Goal: Use online tool/utility: Utilize a website feature to perform a specific function

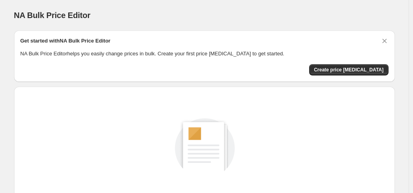
scroll to position [107, 0]
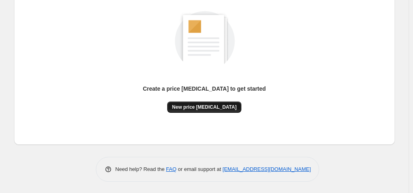
click at [212, 106] on span "New price [MEDICAL_DATA]" at bounding box center [204, 107] width 64 height 6
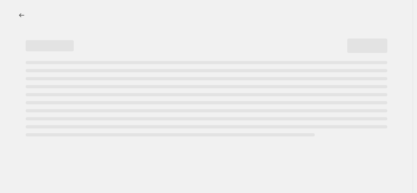
select select "percentage"
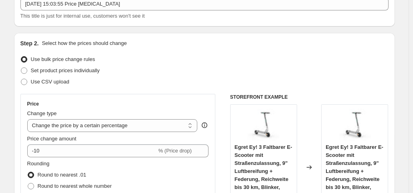
scroll to position [120, 0]
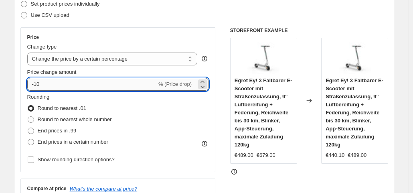
click at [42, 82] on input "-10" at bounding box center [91, 84] width 129 height 13
type input "-1"
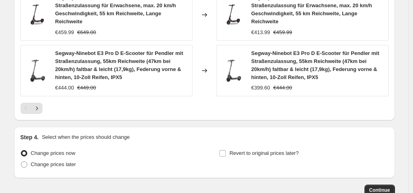
scroll to position [675, 0]
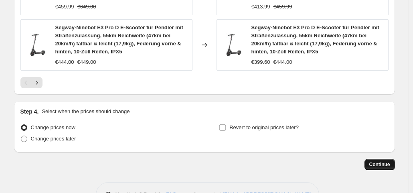
type input "-35"
click at [381, 159] on button "Continue" at bounding box center [379, 164] width 30 height 11
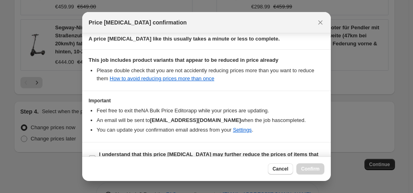
scroll to position [143, 0]
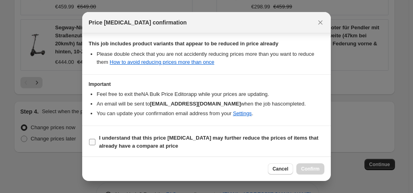
click at [94, 139] on input "I understand that this price [MEDICAL_DATA] may further reduce the prices of it…" at bounding box center [92, 142] width 6 height 6
checkbox input "true"
click at [312, 169] on span "Confirm" at bounding box center [310, 168] width 18 height 6
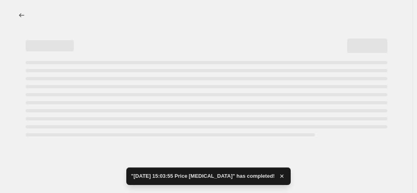
select select "percentage"
